Goal: Find specific page/section: Find specific page/section

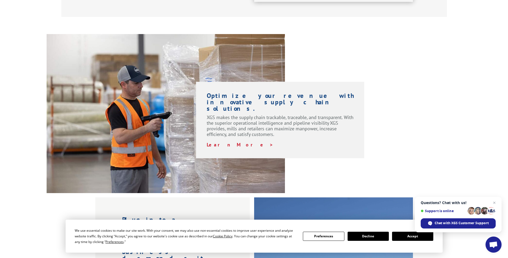
scroll to position [375, 0]
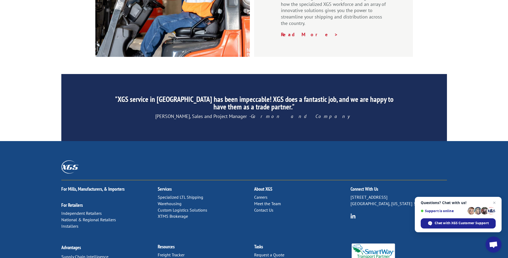
scroll to position [885, 0]
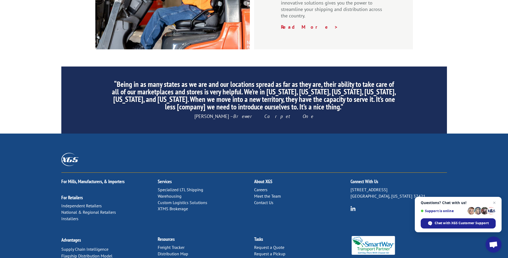
click at [262, 187] on link "Careers" at bounding box center [260, 189] width 13 height 5
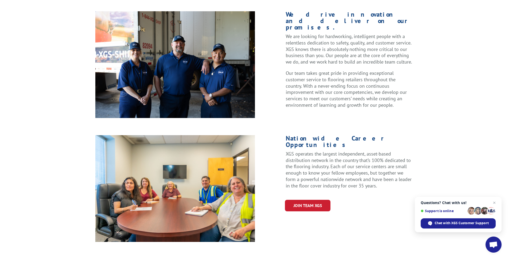
scroll to position [161, 0]
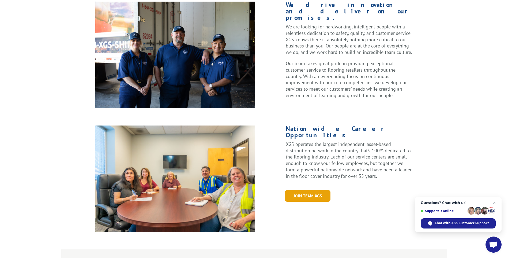
click at [304, 190] on link "Join Team XGS" at bounding box center [308, 196] width 46 height 12
